Goal: Task Accomplishment & Management: Use online tool/utility

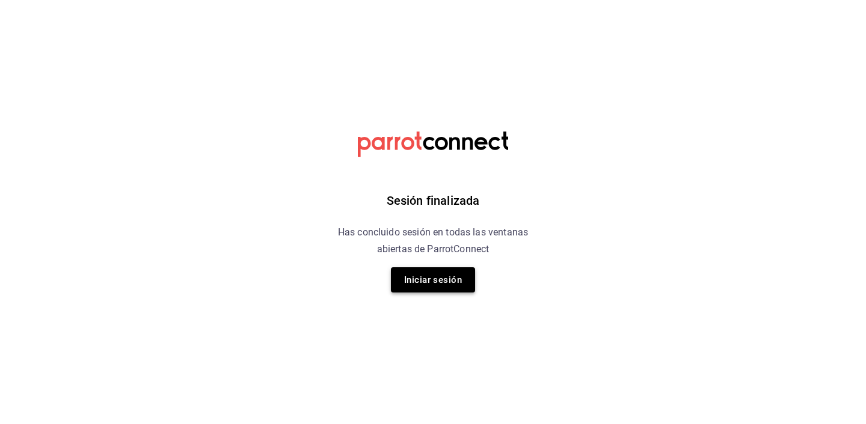
click at [442, 280] on button "Iniciar sesión" at bounding box center [433, 279] width 84 height 25
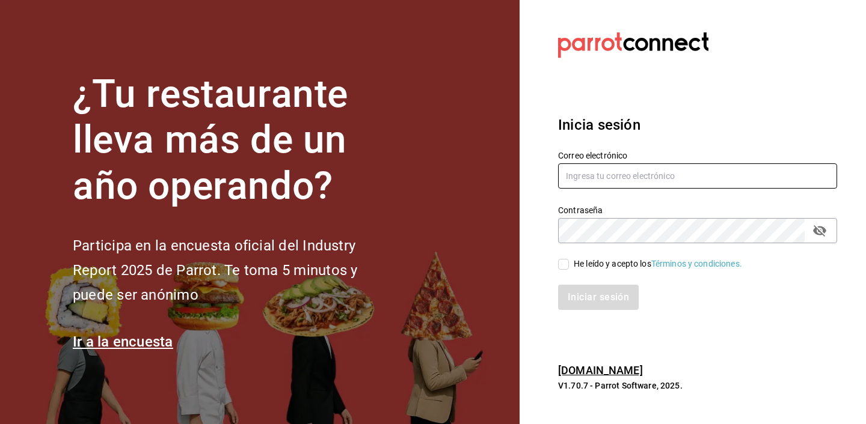
type input "admin@cholas.mx"
click at [584, 268] on div "He leído y acepto los Términos y condiciones." at bounding box center [657, 264] width 168 height 13
click at [569, 268] on input "He leído y acepto los Términos y condiciones." at bounding box center [563, 264] width 11 height 11
checkbox input "true"
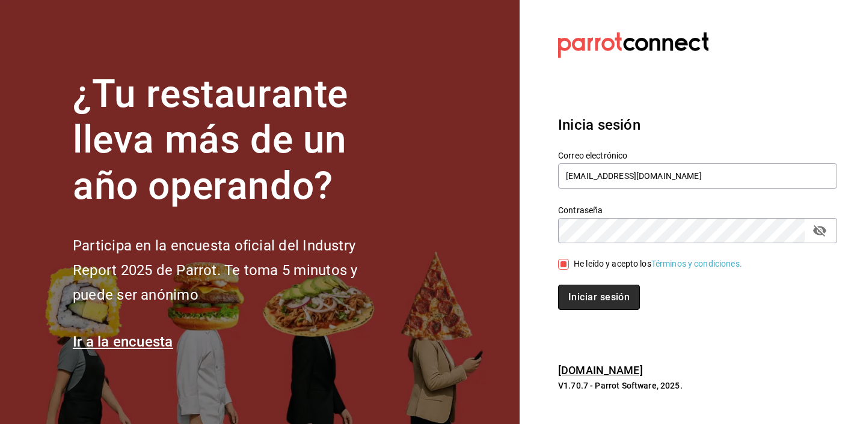
click at [584, 292] on button "Iniciar sesión" at bounding box center [599, 297] width 82 height 25
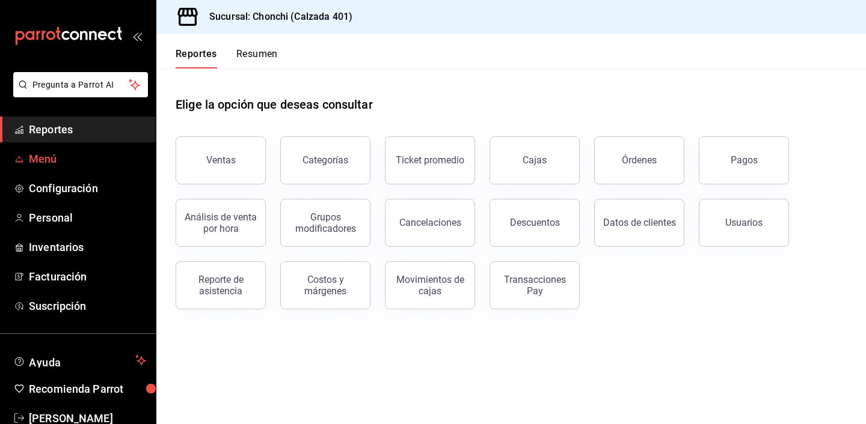
click at [74, 157] on span "Menú" at bounding box center [87, 159] width 117 height 16
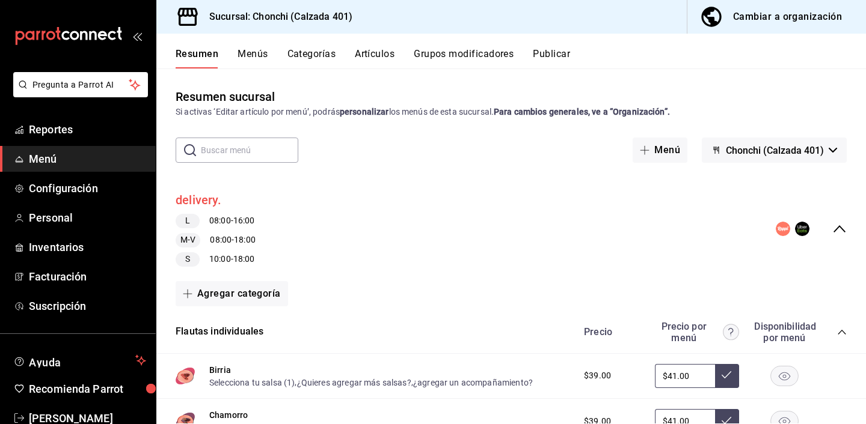
click at [185, 200] on button "delivery." at bounding box center [199, 200] width 46 height 17
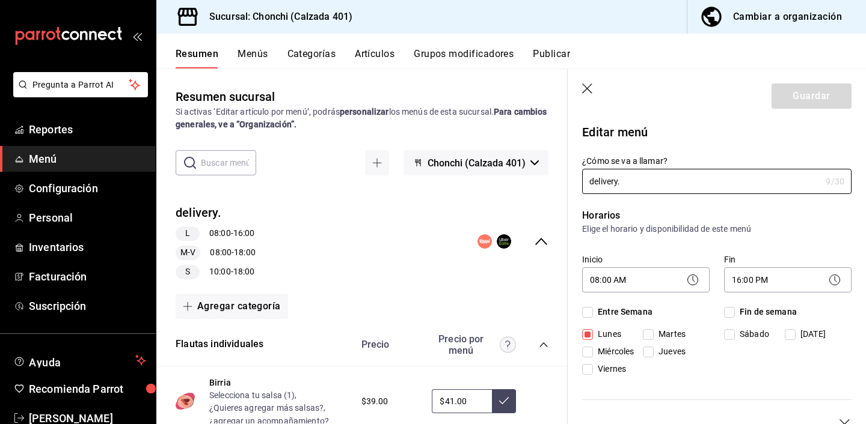
click at [655, 333] on span "Martes" at bounding box center [669, 334] width 32 height 13
click at [653, 333] on input "Martes" at bounding box center [648, 334] width 11 height 11
checkbox input "true"
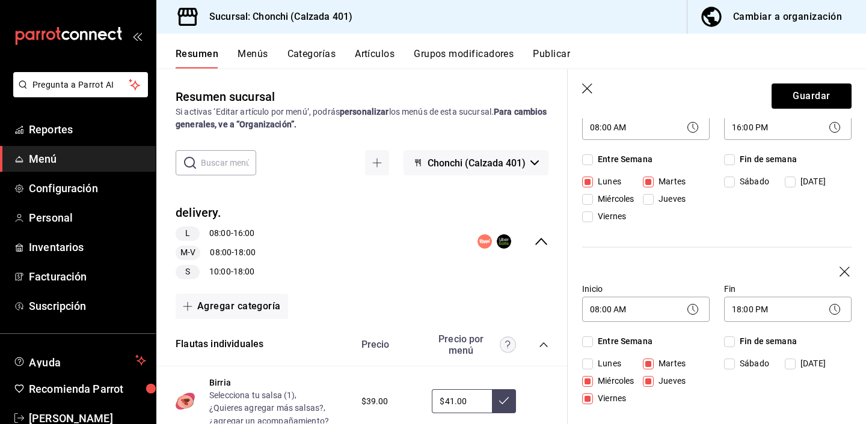
scroll to position [154, 0]
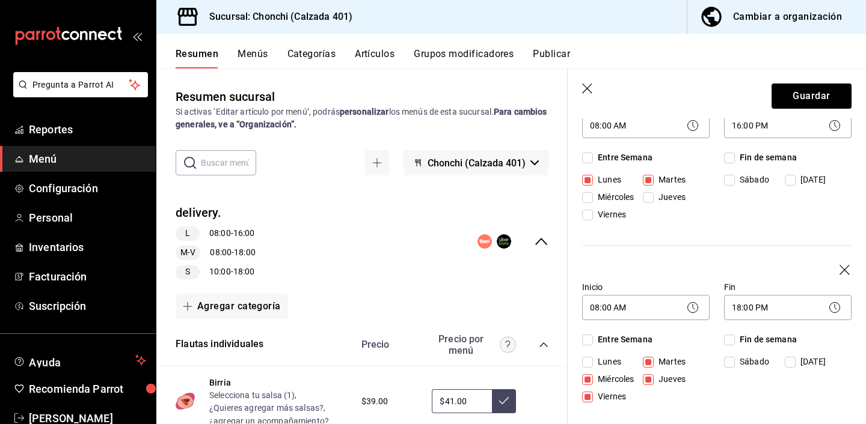
click at [649, 364] on input "Martes" at bounding box center [648, 362] width 11 height 11
checkbox input "false"
click at [807, 93] on button "Guardar" at bounding box center [811, 96] width 80 height 25
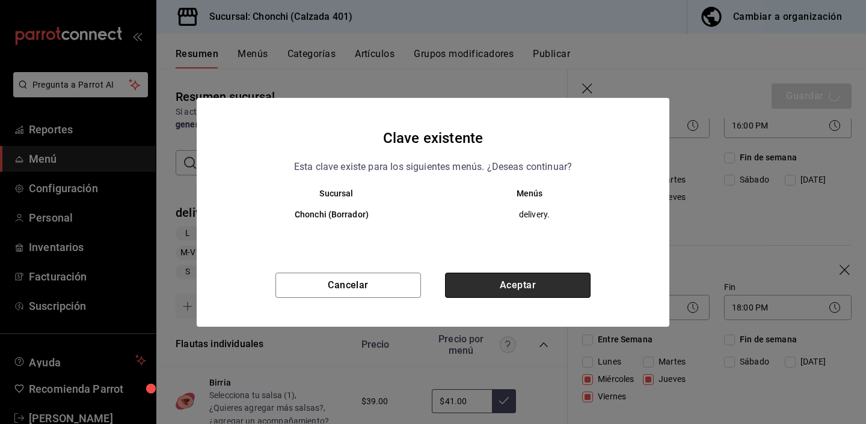
click at [584, 287] on button "Aceptar" at bounding box center [517, 285] width 145 height 25
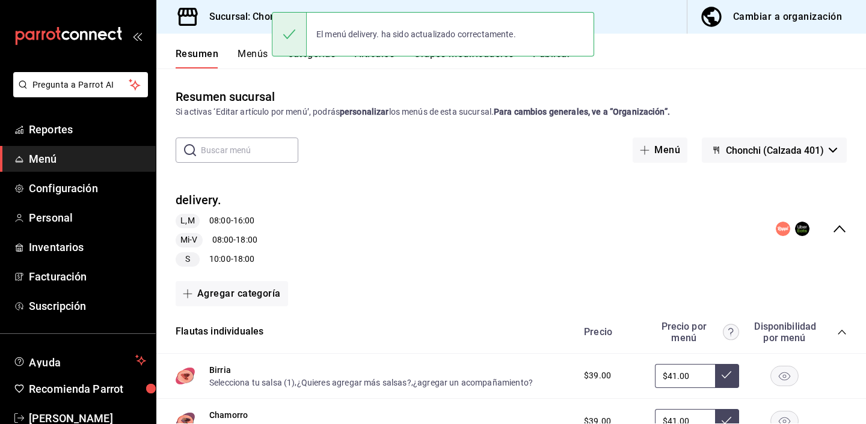
click at [840, 230] on icon "collapse-menu-row" at bounding box center [839, 229] width 14 height 14
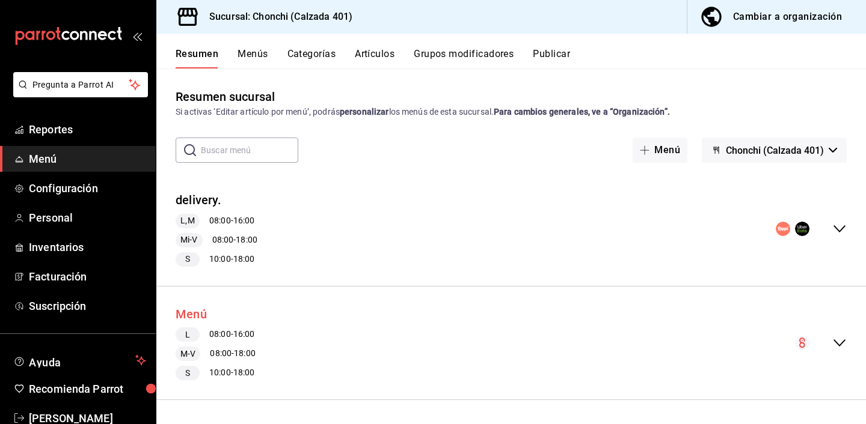
click at [194, 311] on button "Menú" at bounding box center [191, 314] width 31 height 17
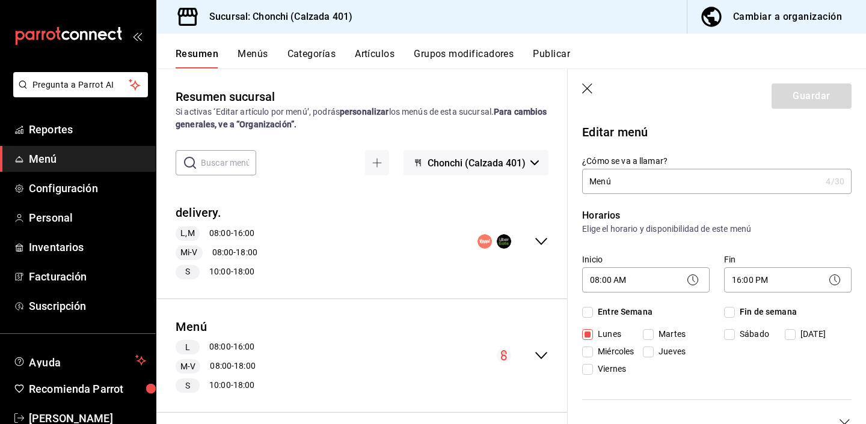
click at [653, 333] on label "Martes" at bounding box center [672, 334] width 58 height 13
click at [653, 333] on input "Martes" at bounding box center [648, 334] width 11 height 11
checkbox input "true"
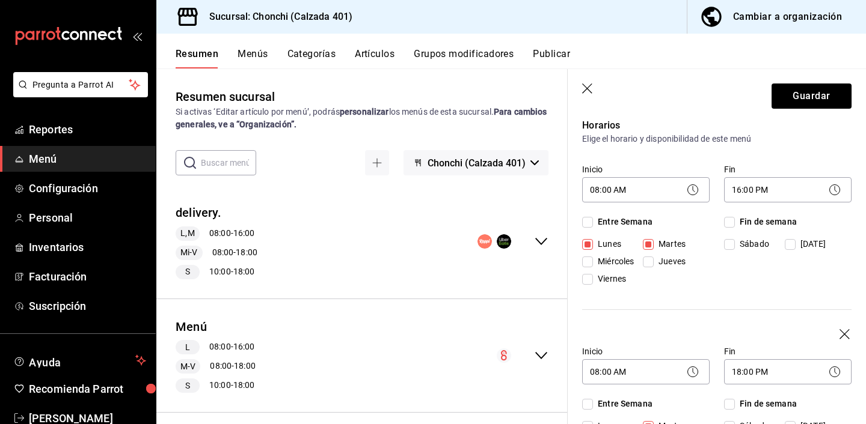
scroll to position [119, 0]
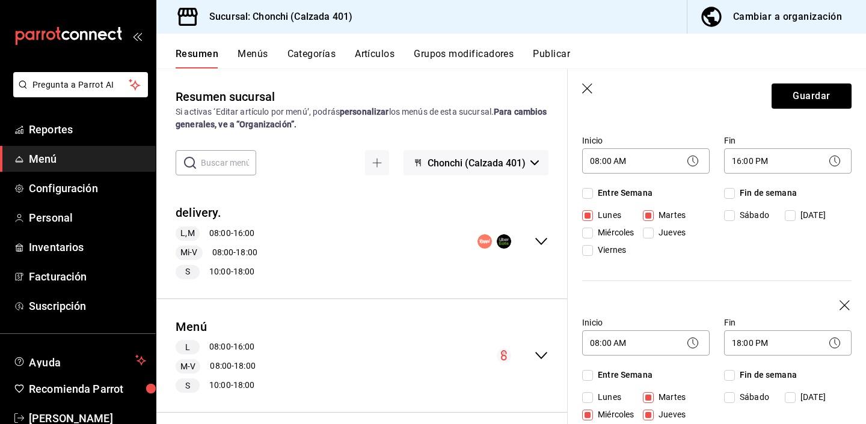
click at [664, 395] on span "Martes" at bounding box center [669, 397] width 32 height 13
click at [653, 395] on input "Martes" at bounding box center [648, 398] width 11 height 11
checkbox input "false"
click at [804, 100] on button "Guardar" at bounding box center [811, 96] width 80 height 25
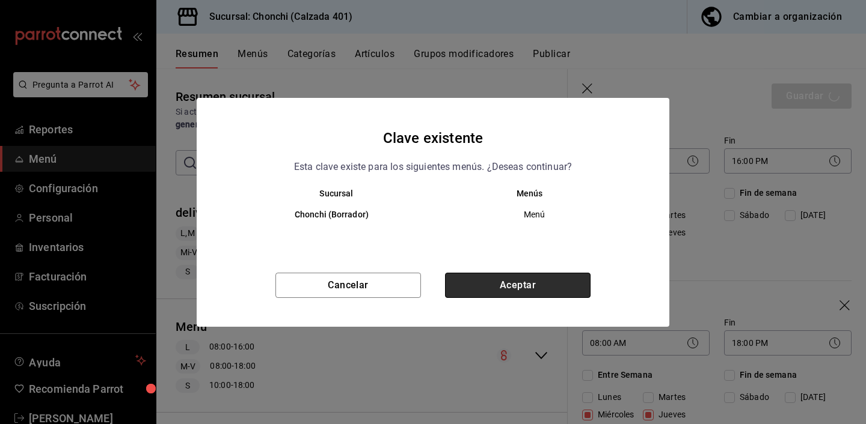
click at [515, 281] on button "Aceptar" at bounding box center [517, 285] width 145 height 25
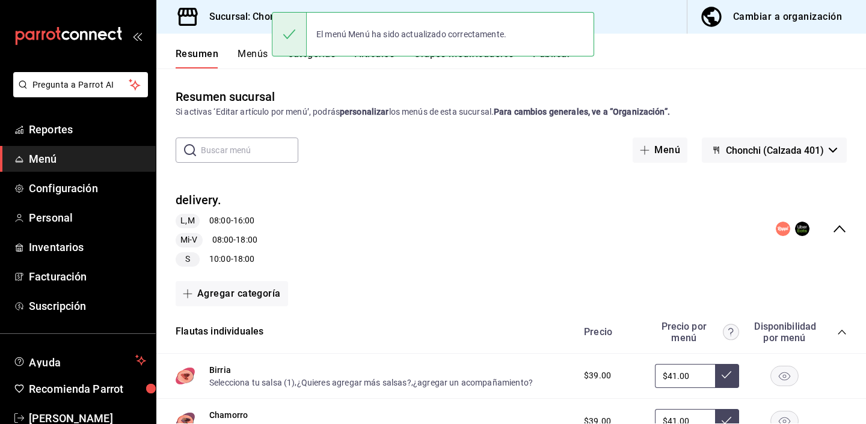
click at [837, 223] on icon "collapse-menu-row" at bounding box center [839, 229] width 14 height 14
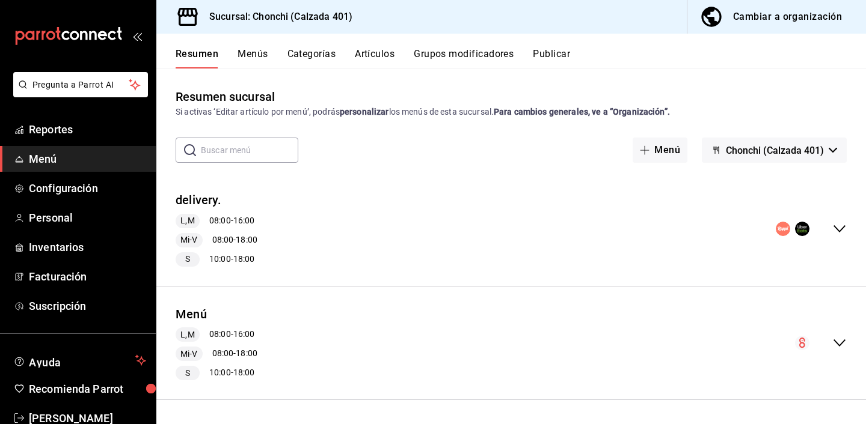
click at [567, 55] on button "Publicar" at bounding box center [551, 58] width 37 height 20
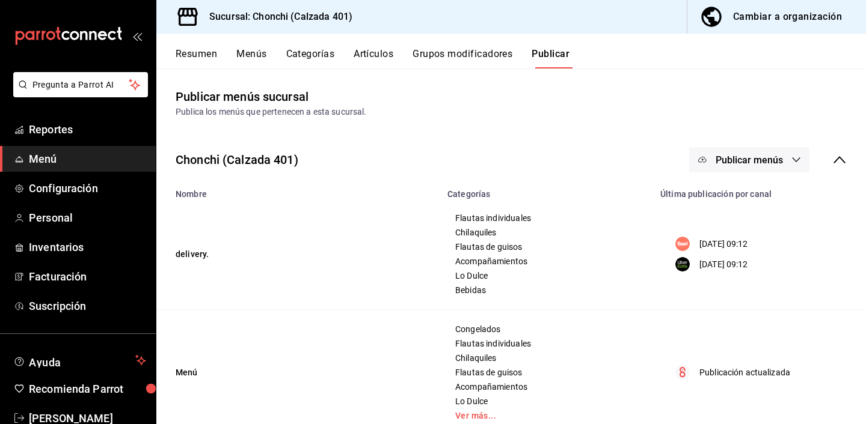
click at [783, 153] on button "Publicar menús" at bounding box center [749, 159] width 120 height 25
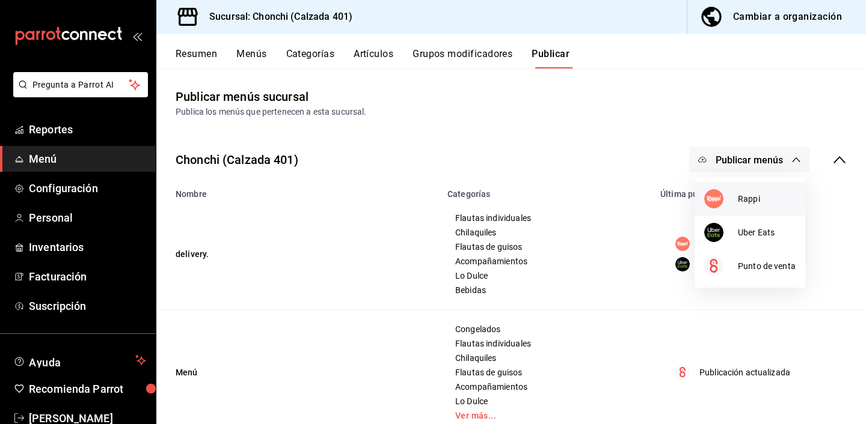
click at [741, 211] on li "Rappi" at bounding box center [749, 199] width 111 height 34
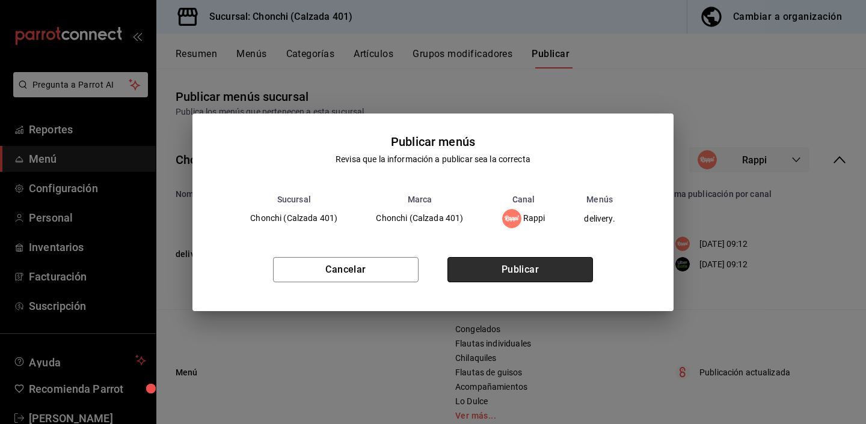
click at [561, 271] on button "Publicar" at bounding box center [519, 269] width 145 height 25
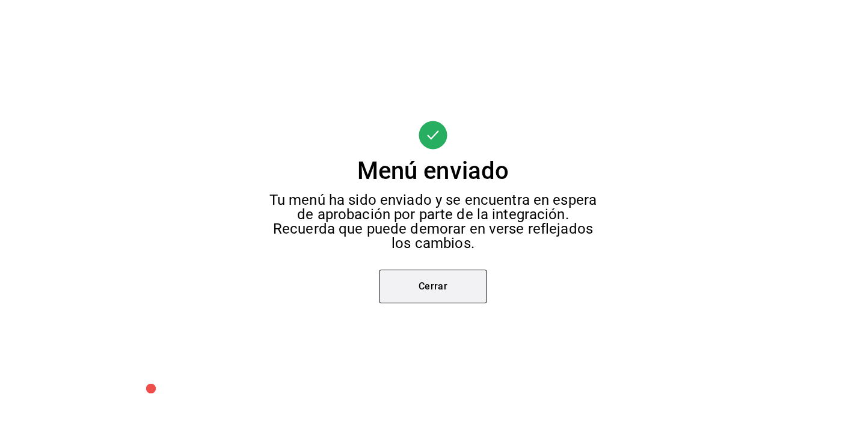
click at [453, 293] on button "Cerrar" at bounding box center [433, 287] width 108 height 34
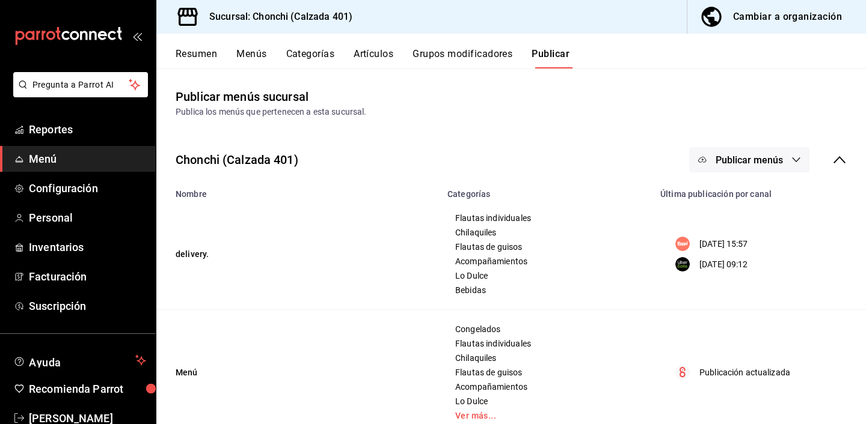
click at [720, 148] on button "Publicar menús" at bounding box center [749, 159] width 120 height 25
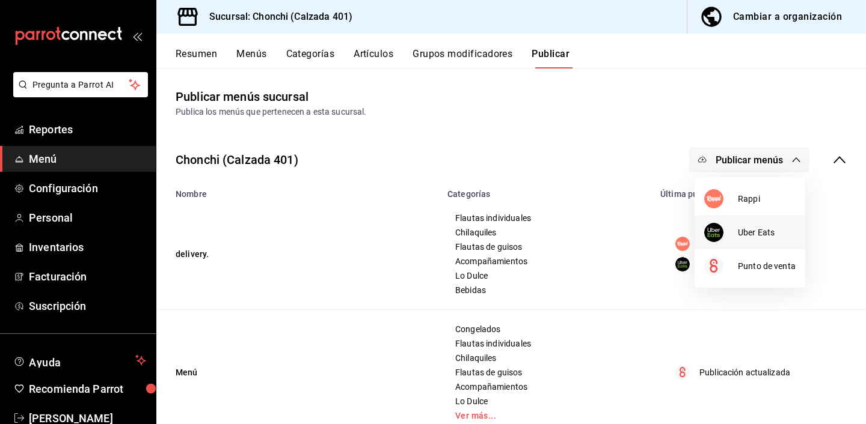
click at [724, 224] on div at bounding box center [721, 232] width 34 height 19
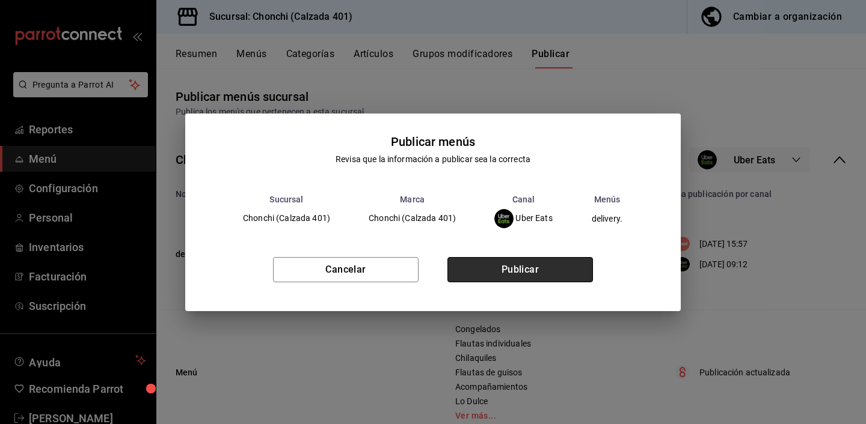
click at [519, 263] on button "Publicar" at bounding box center [519, 269] width 145 height 25
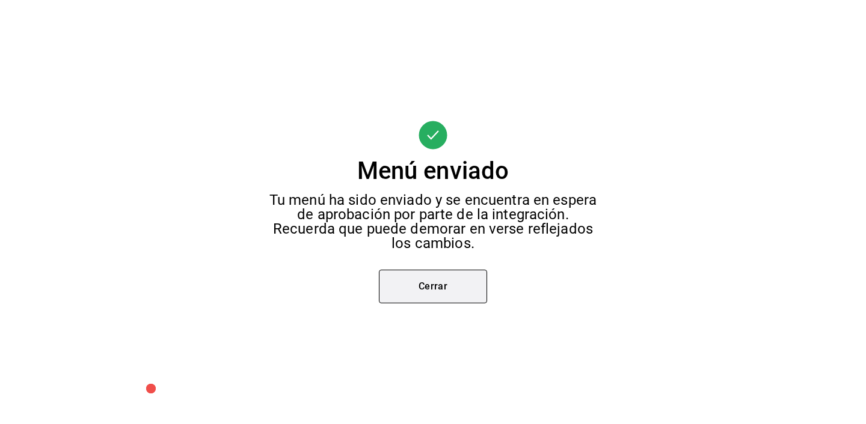
click at [447, 271] on button "Cerrar" at bounding box center [433, 287] width 108 height 34
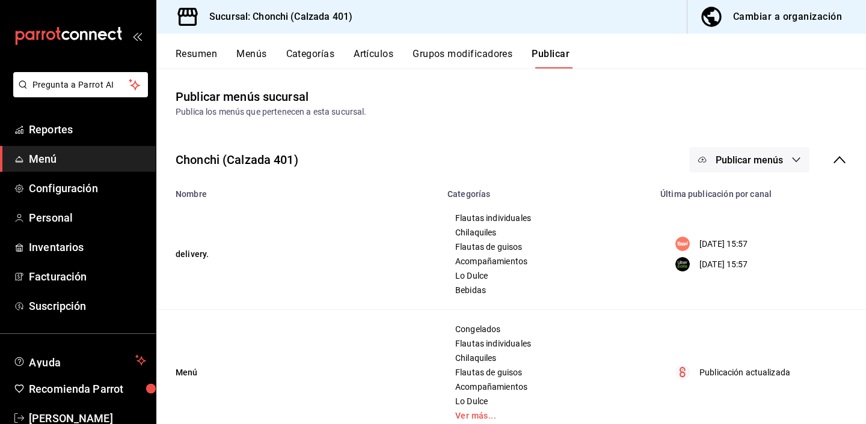
click at [757, 163] on span "Publicar menús" at bounding box center [748, 159] width 67 height 11
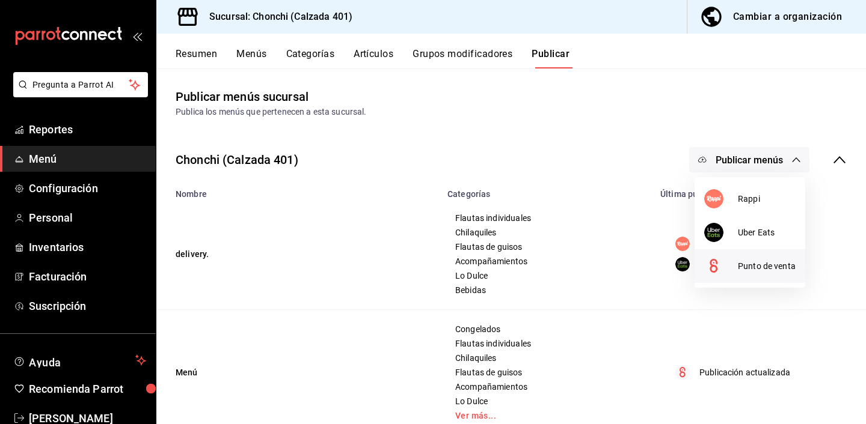
click at [743, 260] on span "Punto de venta" at bounding box center [767, 266] width 58 height 13
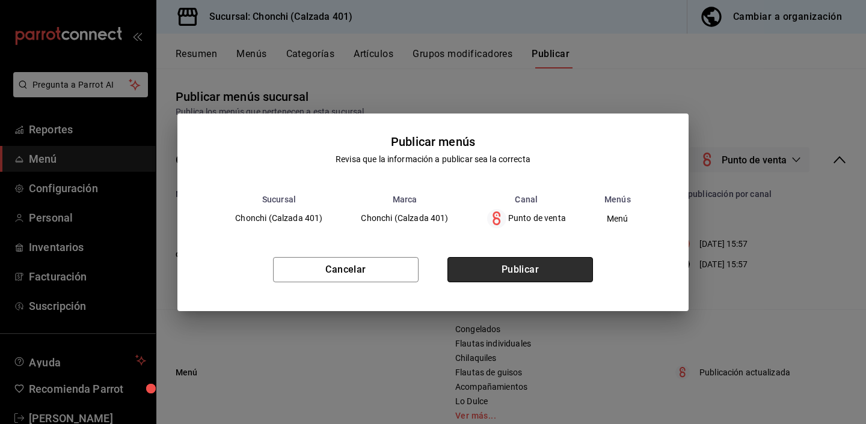
click at [536, 264] on button "Publicar" at bounding box center [519, 269] width 145 height 25
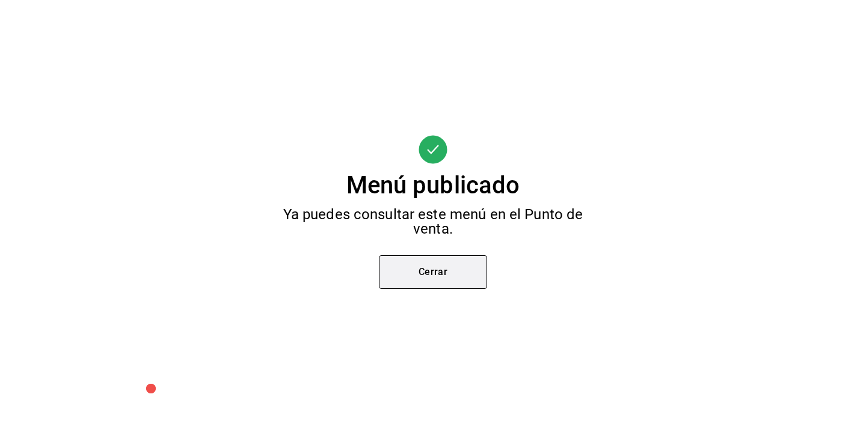
click at [423, 273] on button "Cerrar" at bounding box center [433, 272] width 108 height 34
